Goal: Contribute content

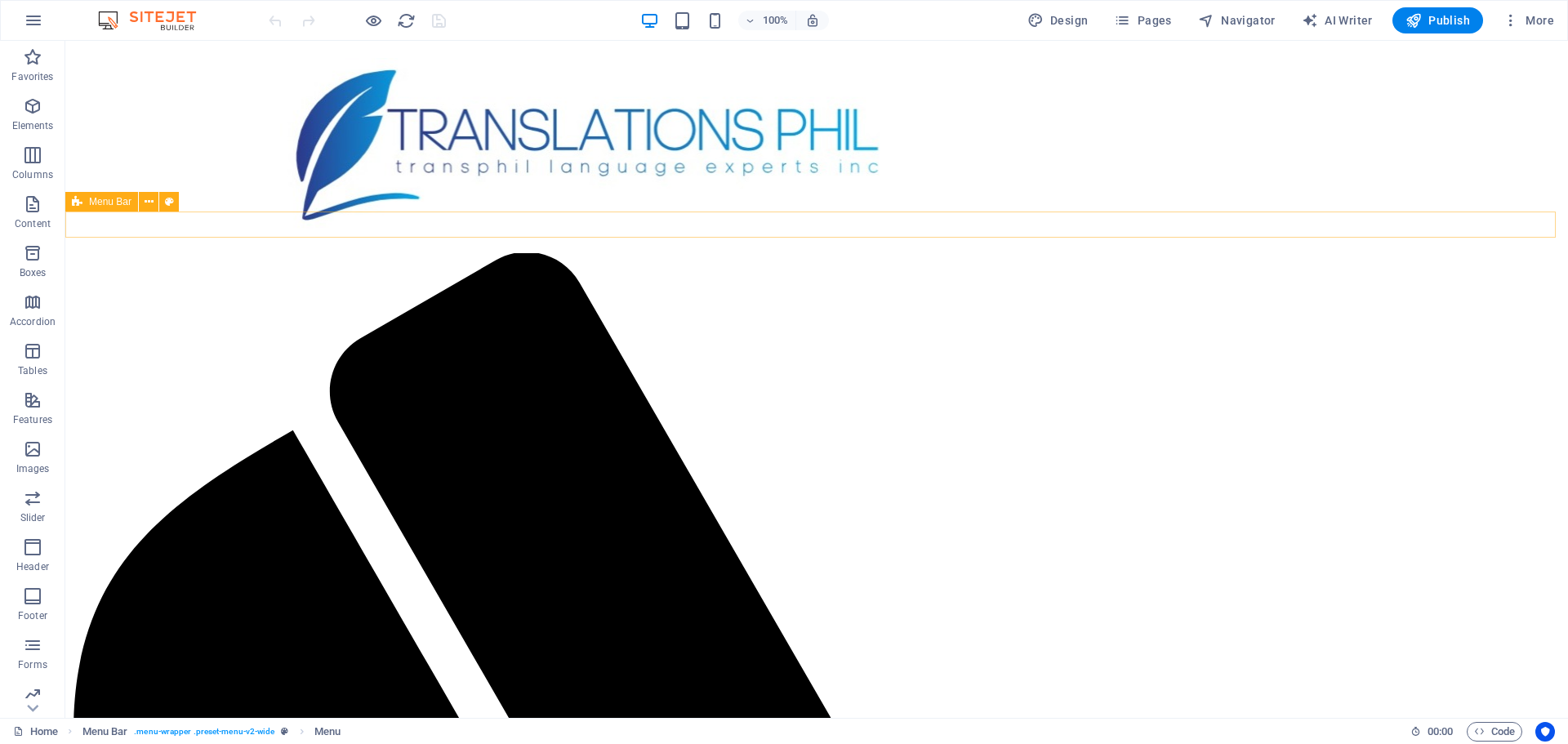
click at [120, 205] on span "Menu Bar" at bounding box center [110, 201] width 43 height 10
click at [79, 203] on icon at bounding box center [77, 202] width 11 height 19
drag, startPoint x: 166, startPoint y: 90, endPoint x: 122, endPoint y: 222, distance: 139.1
click at [128, 52] on icon at bounding box center [130, 50] width 9 height 17
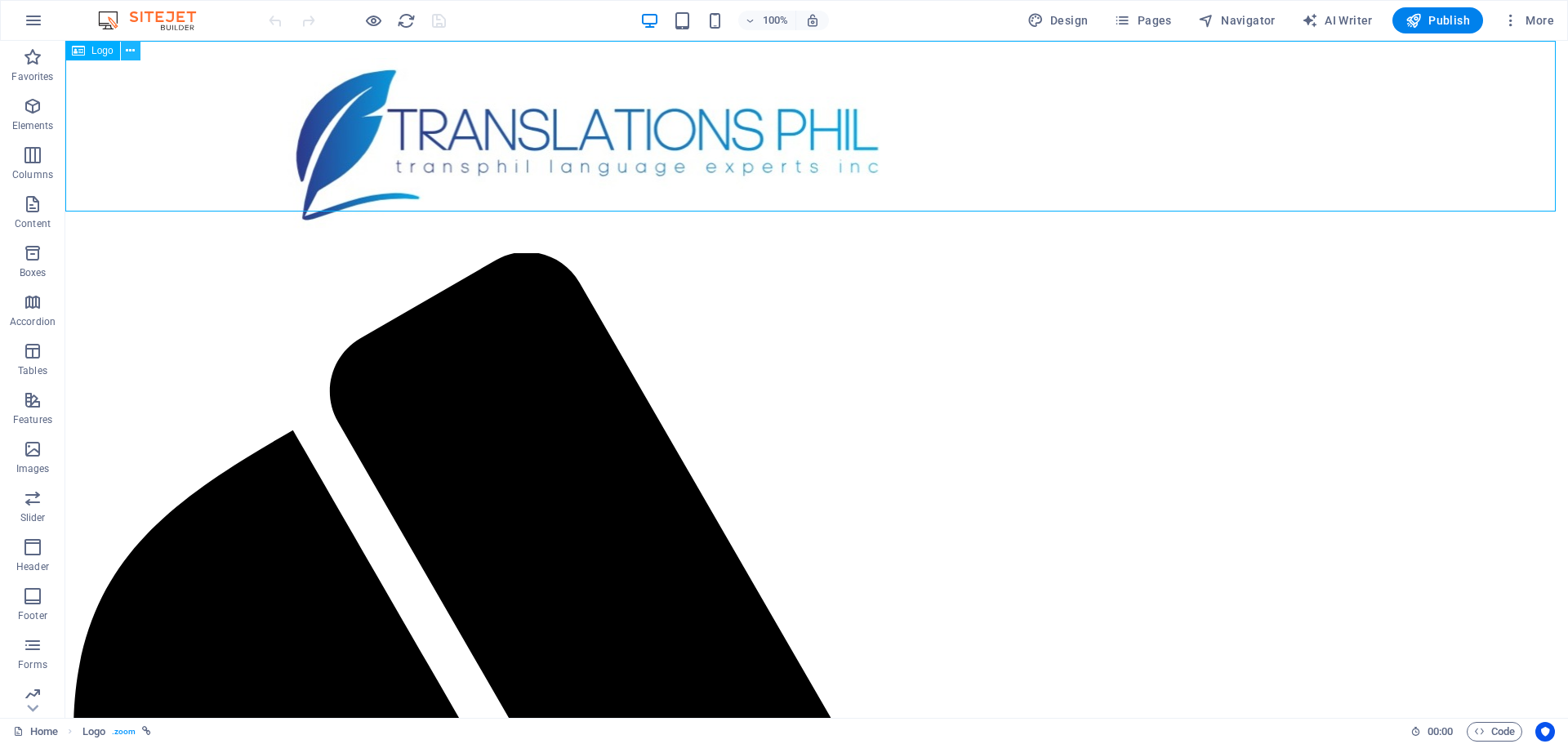
click at [123, 41] on button at bounding box center [130, 50] width 19 height 19
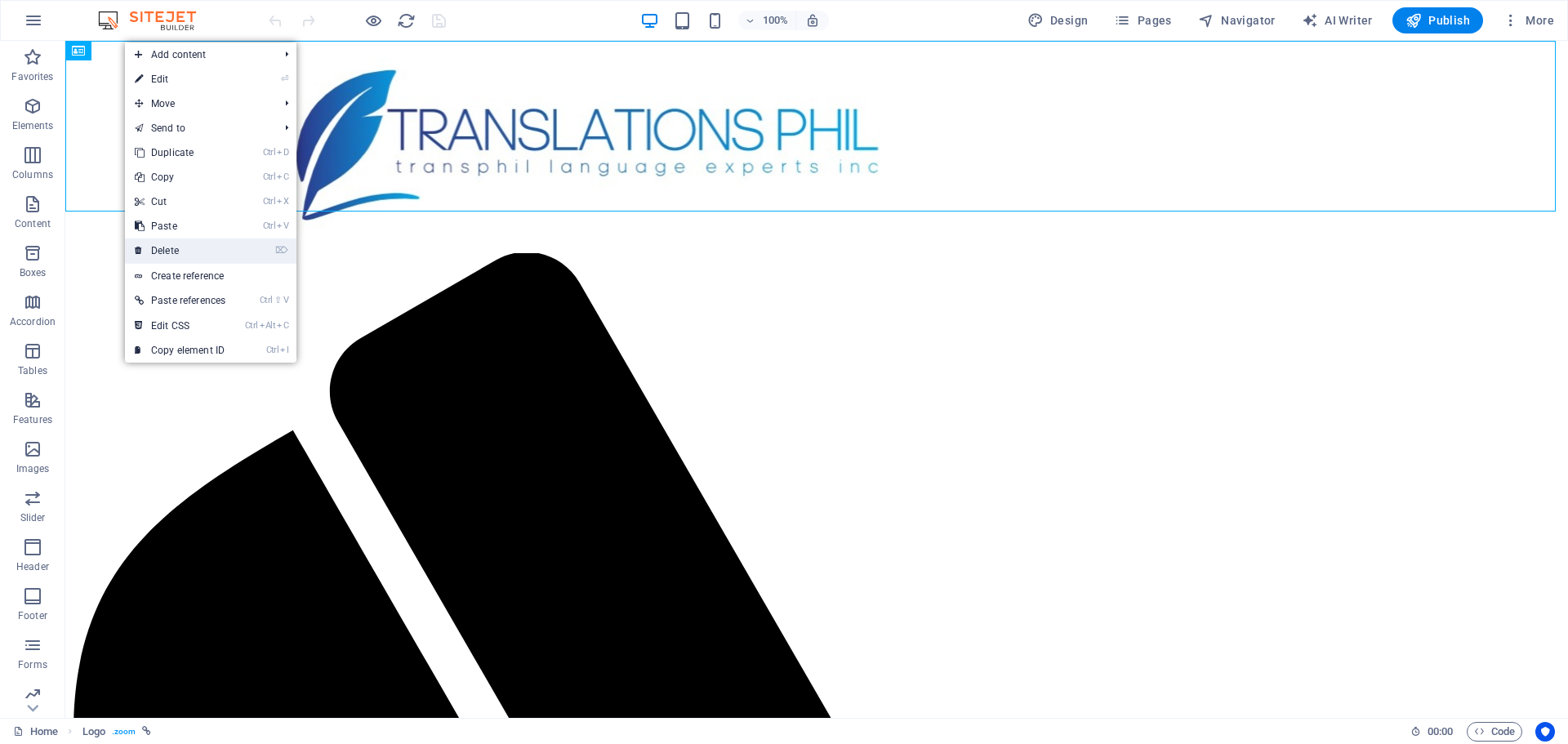
click at [171, 249] on link "⌦ Delete" at bounding box center [180, 251] width 110 height 25
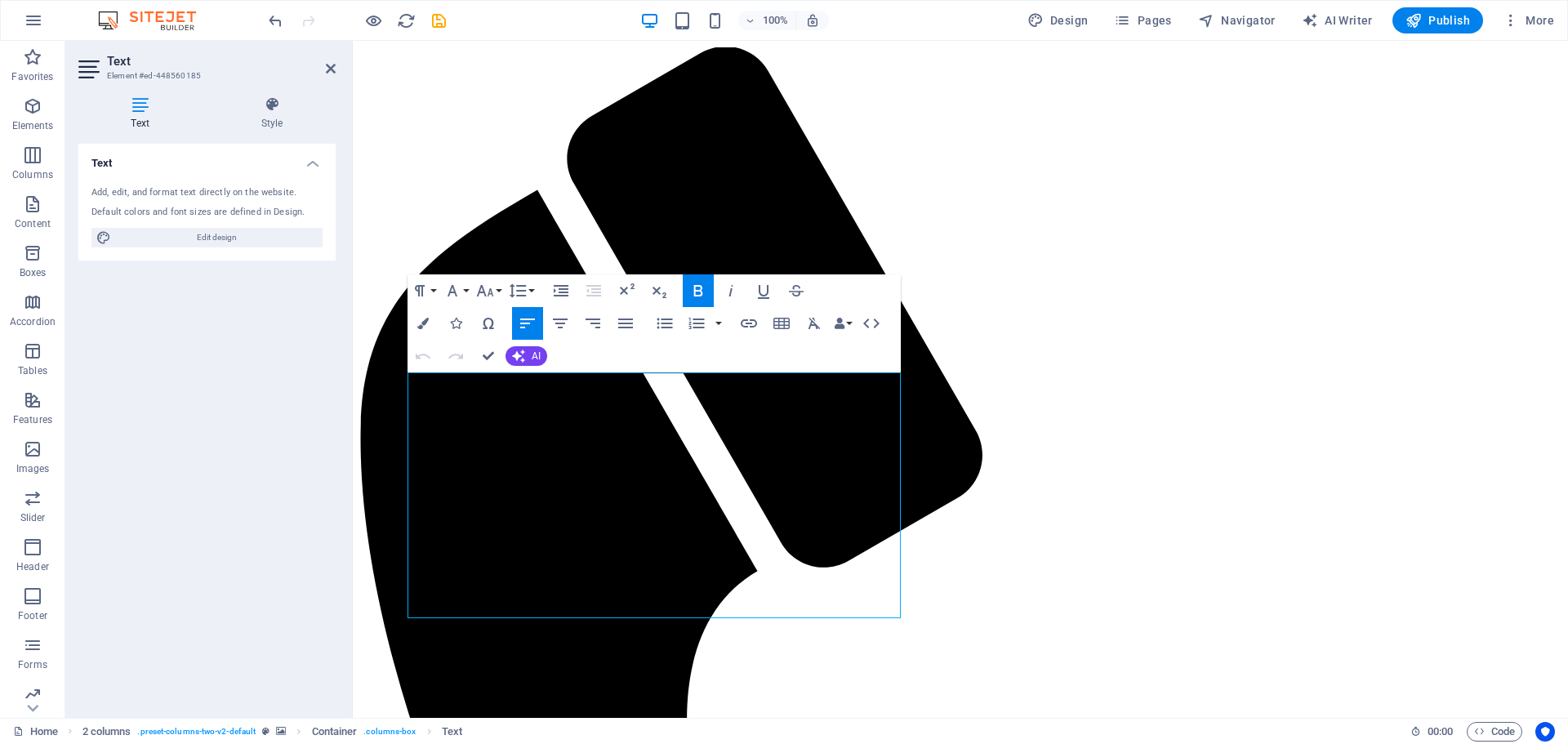
drag, startPoint x: 664, startPoint y: 602, endPoint x: 392, endPoint y: 382, distance: 349.8
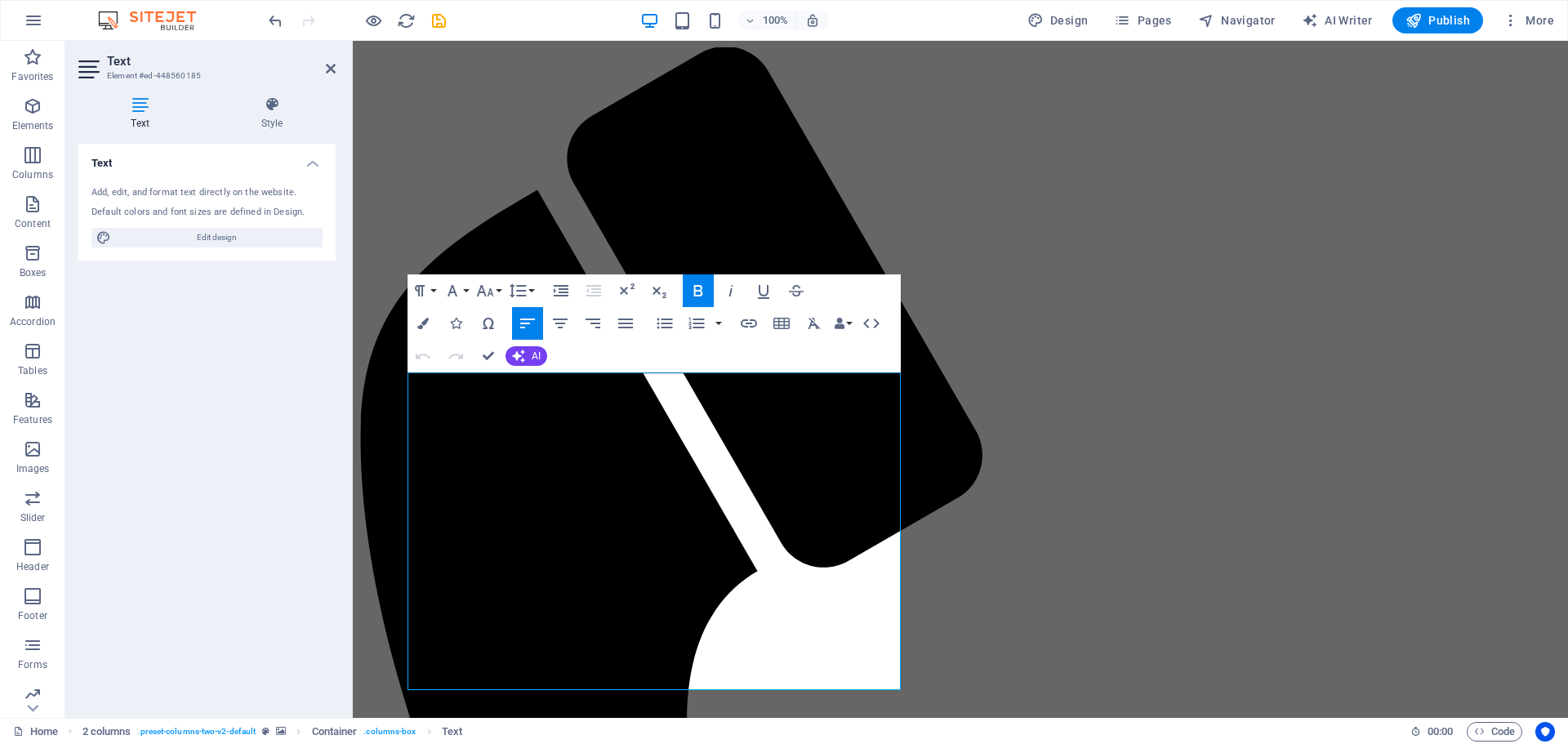
drag, startPoint x: 589, startPoint y: 378, endPoint x: 395, endPoint y: 377, distance: 194.0
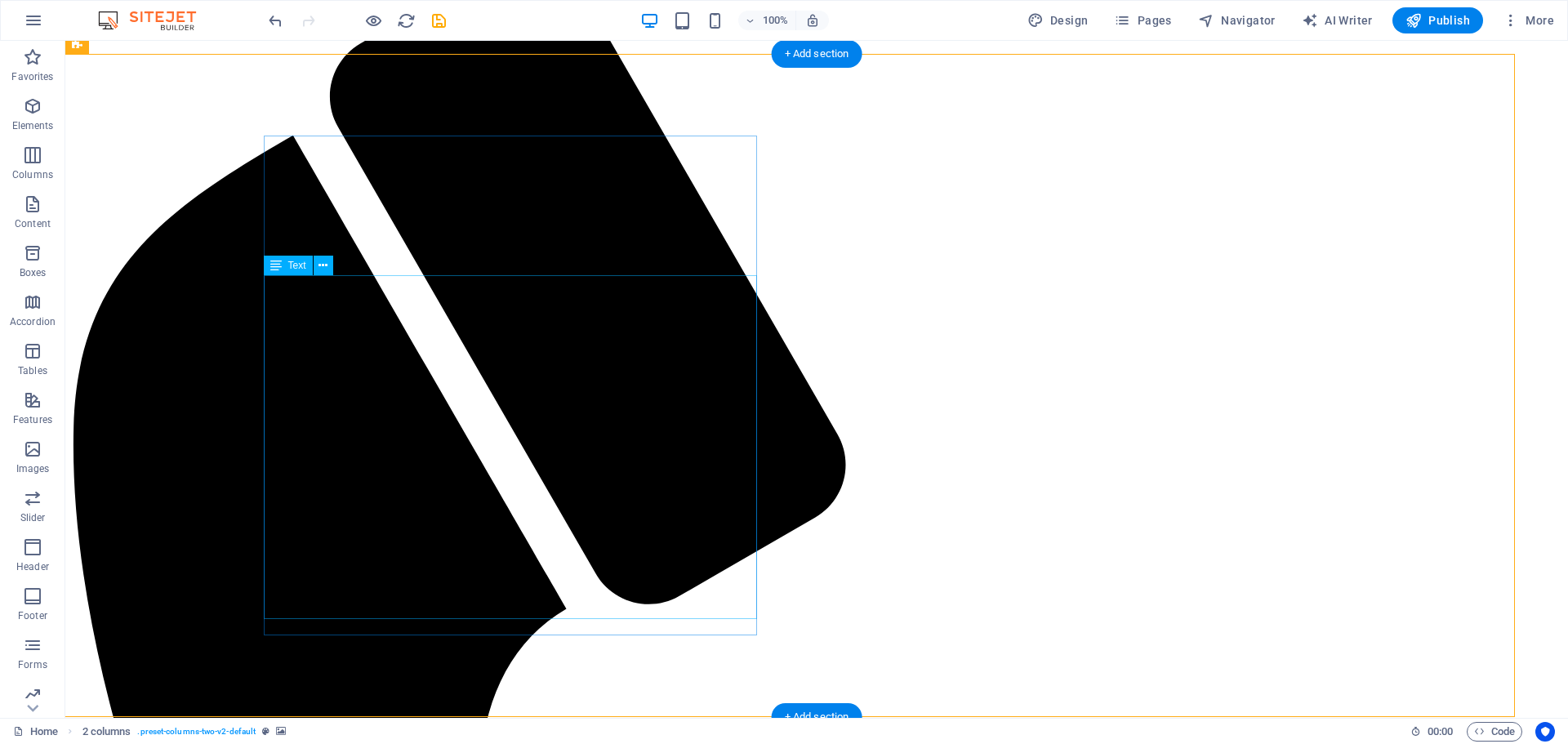
scroll to position [89, 0]
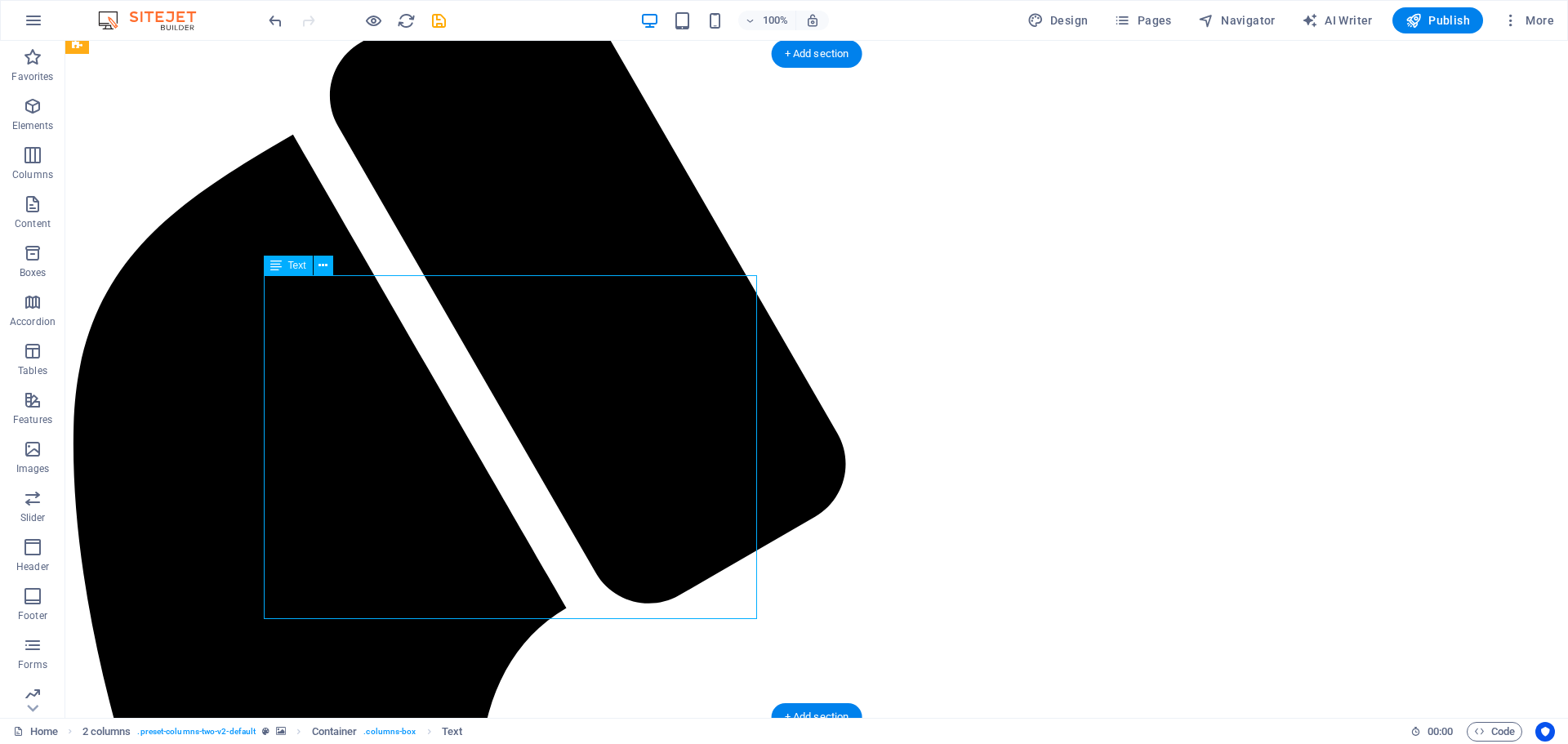
drag, startPoint x: 475, startPoint y: 368, endPoint x: 549, endPoint y: 371, distance: 74.1
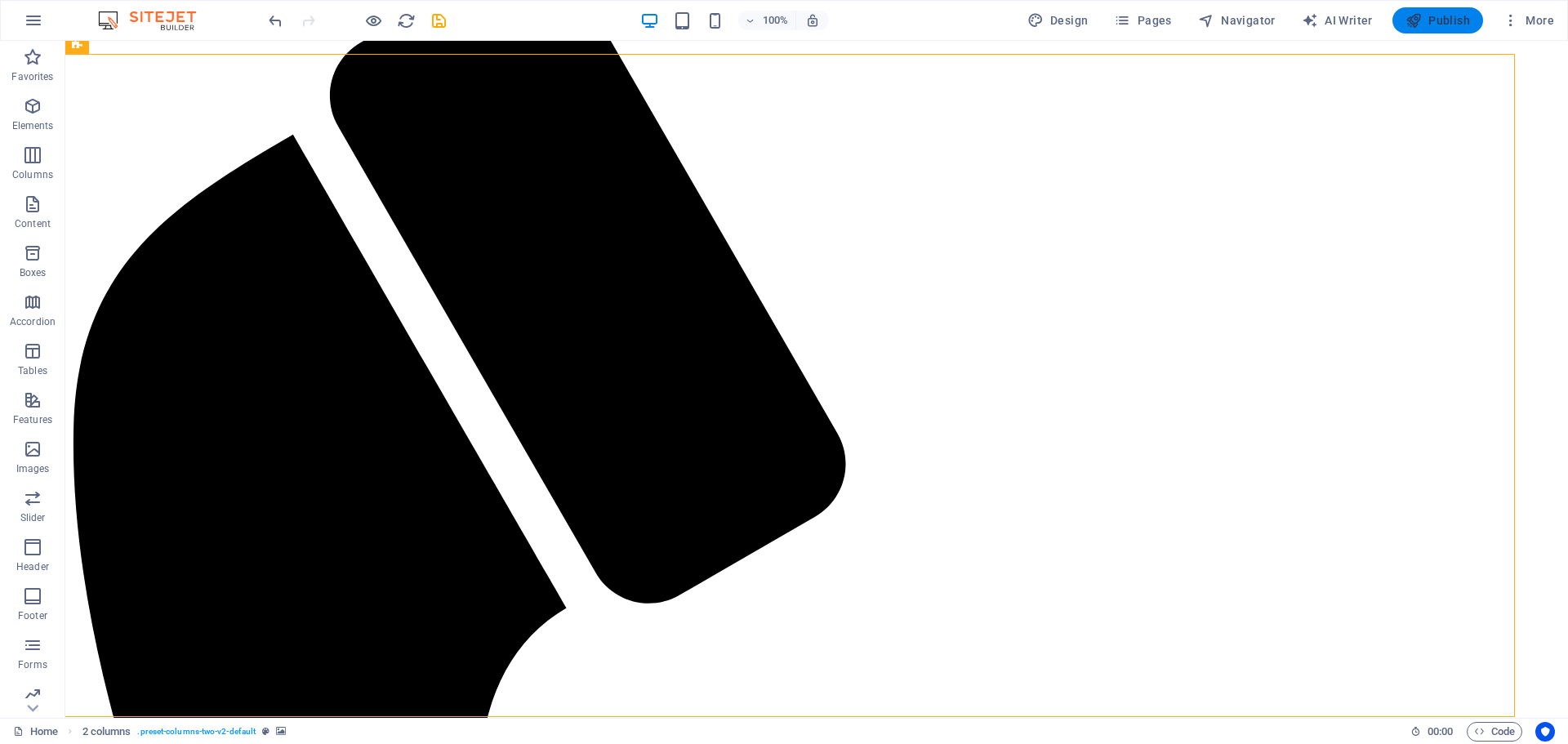
click at [1436, 30] on button "Publish" at bounding box center [1438, 20] width 90 height 27
